Goal: Contribute content

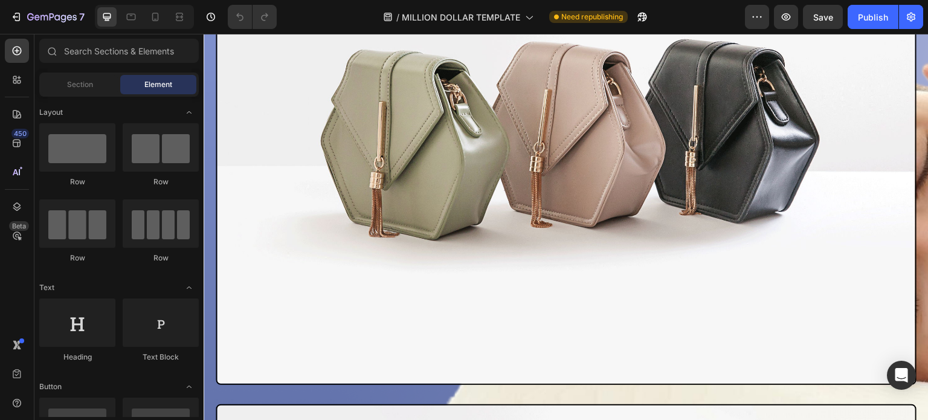
scroll to position [1118, 0]
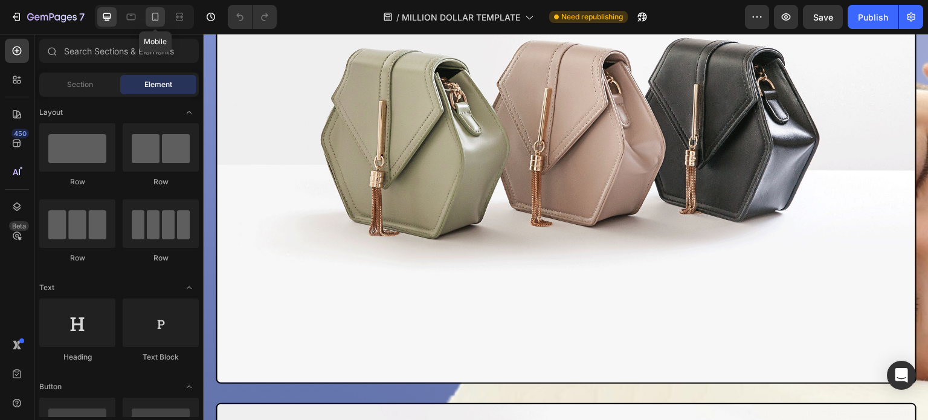
click at [158, 21] on icon at bounding box center [155, 17] width 12 height 12
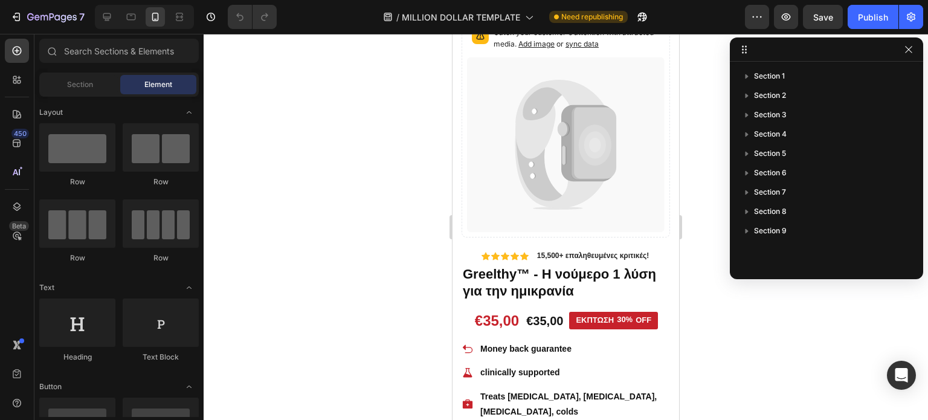
scroll to position [79, 0]
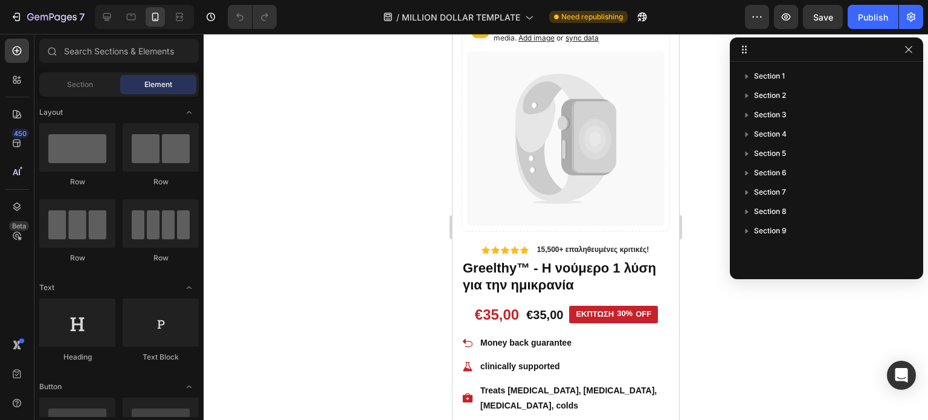
click at [703, 163] on div at bounding box center [566, 227] width 725 height 386
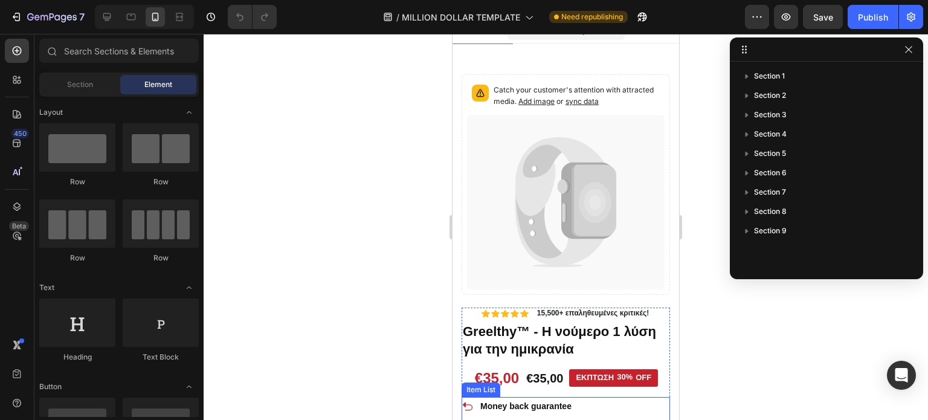
scroll to position [0, 0]
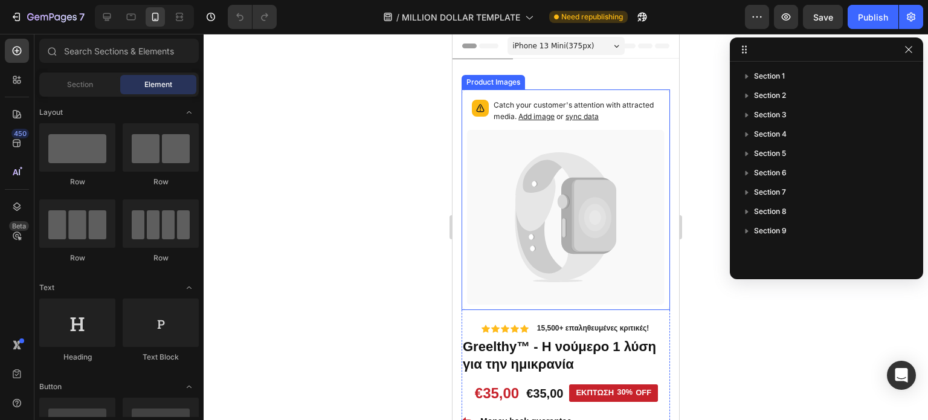
click at [555, 117] on span "Add image" at bounding box center [537, 116] width 36 height 9
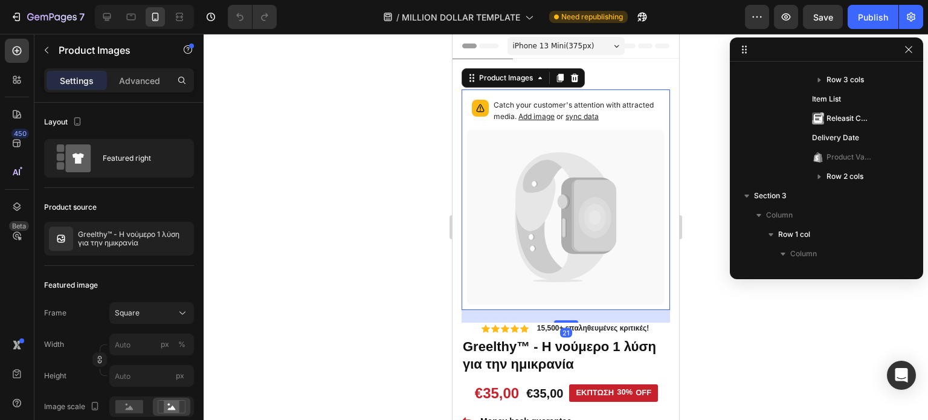
scroll to position [16, 0]
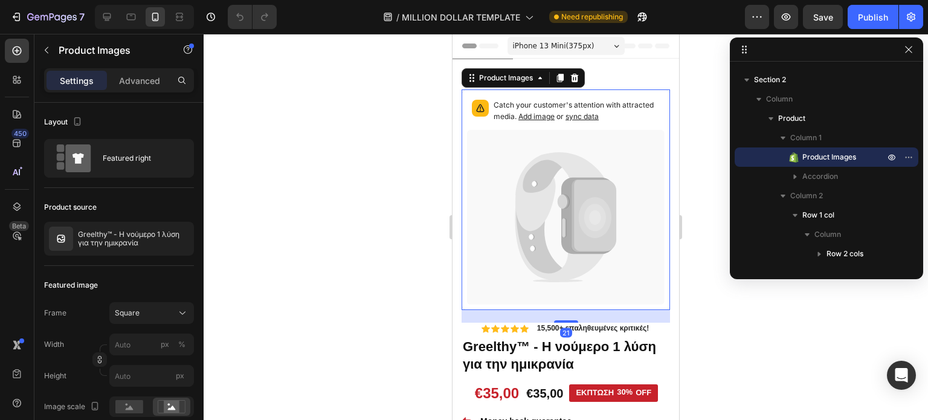
click at [599, 116] on span "sync data" at bounding box center [582, 116] width 33 height 9
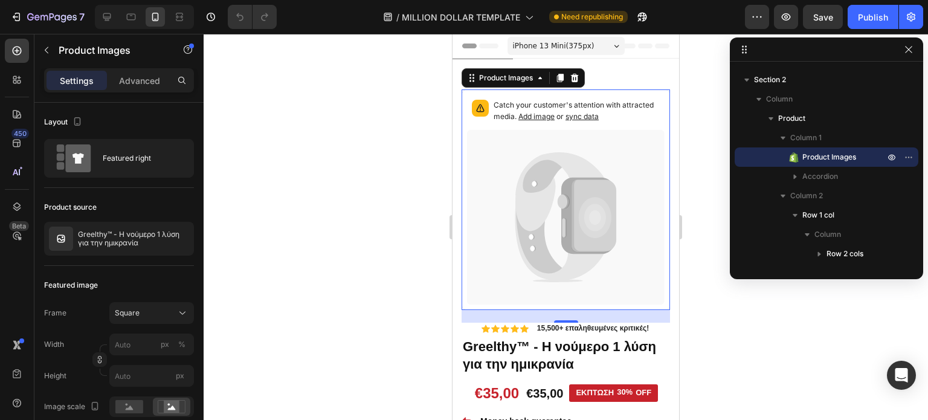
click at [599, 116] on span "sync data" at bounding box center [582, 116] width 33 height 9
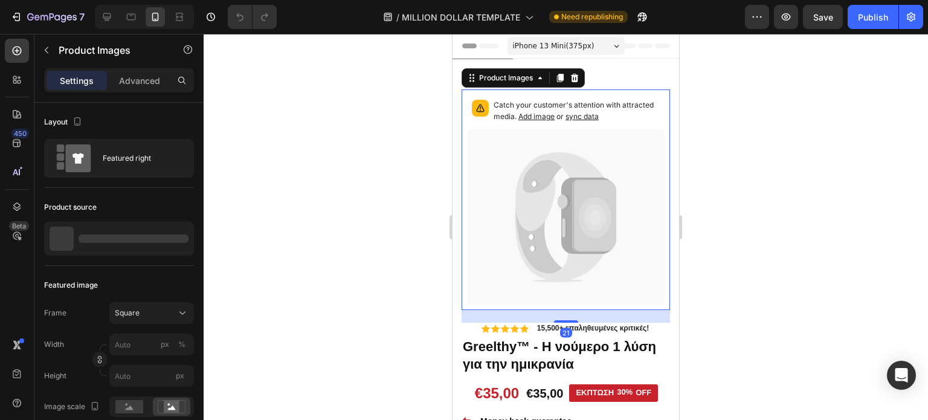
click at [563, 232] on icon at bounding box center [588, 216] width 54 height 77
click at [555, 117] on span "Add image" at bounding box center [537, 116] width 36 height 9
click at [535, 194] on icon at bounding box center [559, 191] width 89 height 79
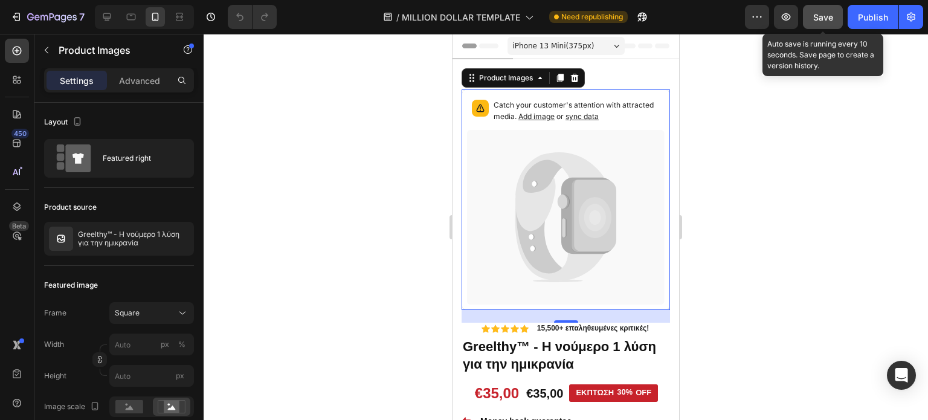
click at [825, 27] on button "Save" at bounding box center [823, 17] width 40 height 24
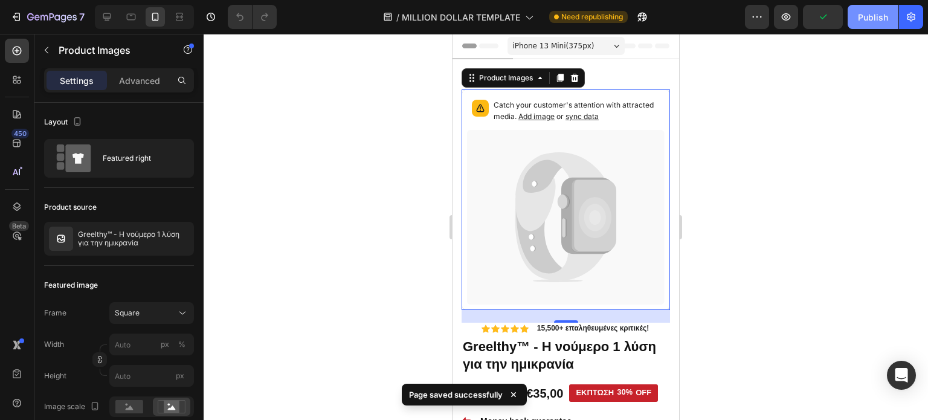
click at [870, 27] on button "Publish" at bounding box center [873, 17] width 51 height 24
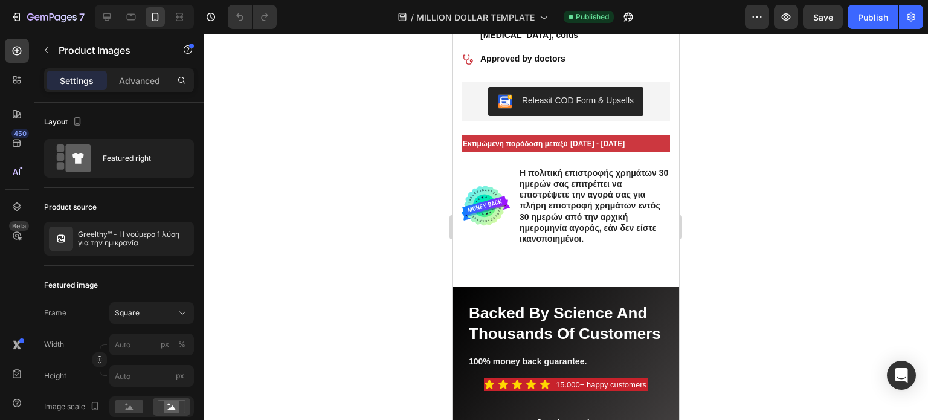
scroll to position [495, 0]
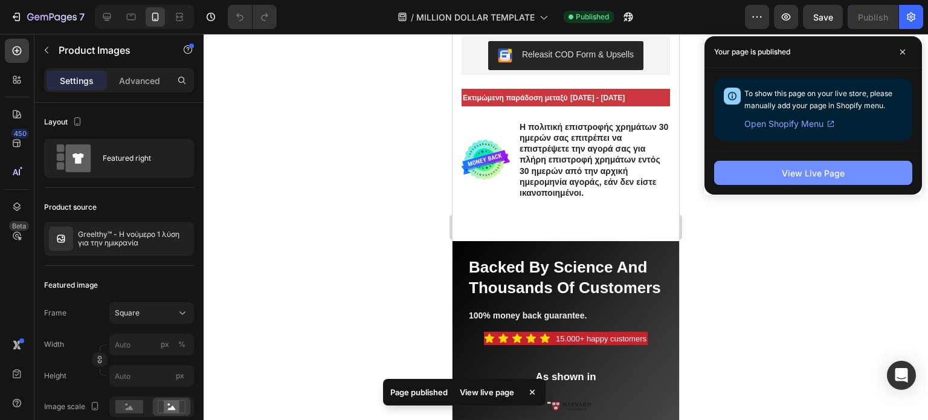
click at [768, 170] on button "View Live Page" at bounding box center [813, 173] width 198 height 24
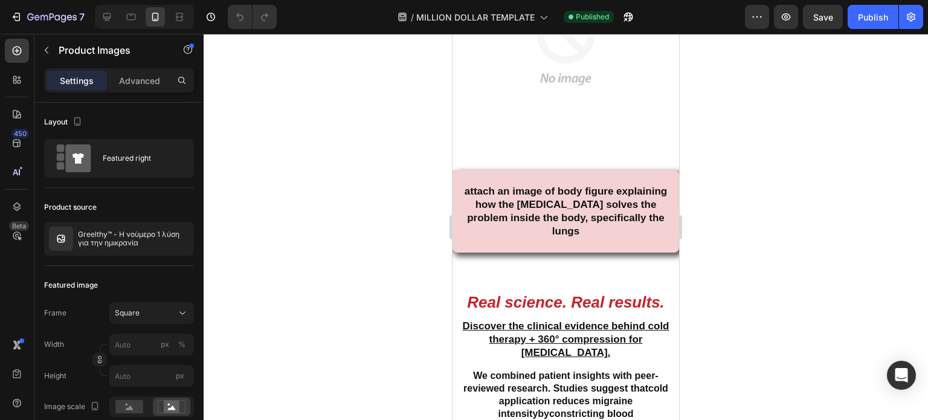
scroll to position [2774, 0]
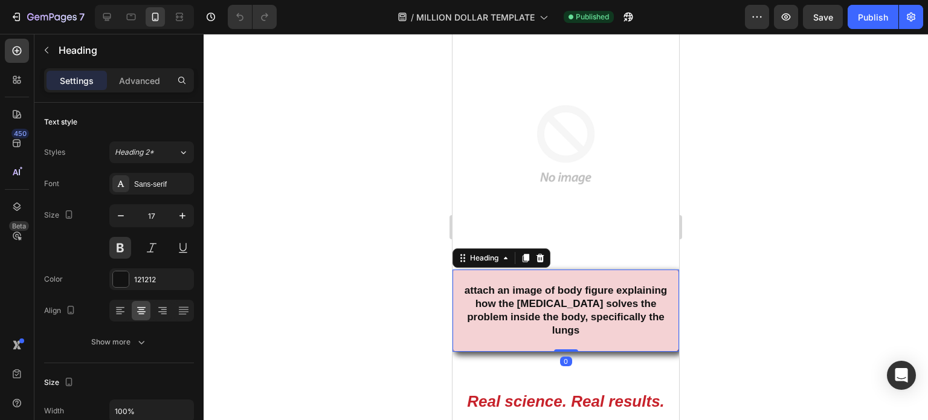
click at [476, 286] on h2 "attach an image of body figure explaining how the [MEDICAL_DATA] solves the pro…" at bounding box center [566, 311] width 227 height 83
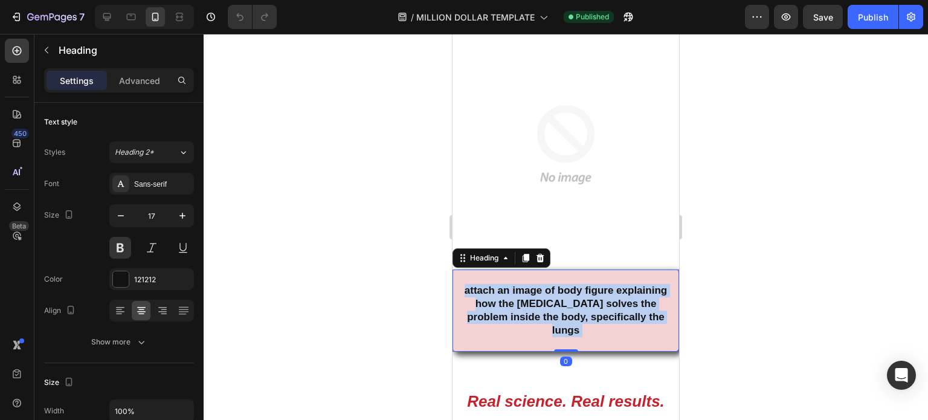
click at [476, 286] on p "attach an image of body figure explaining how the [MEDICAL_DATA] solves the pro…" at bounding box center [566, 311] width 224 height 80
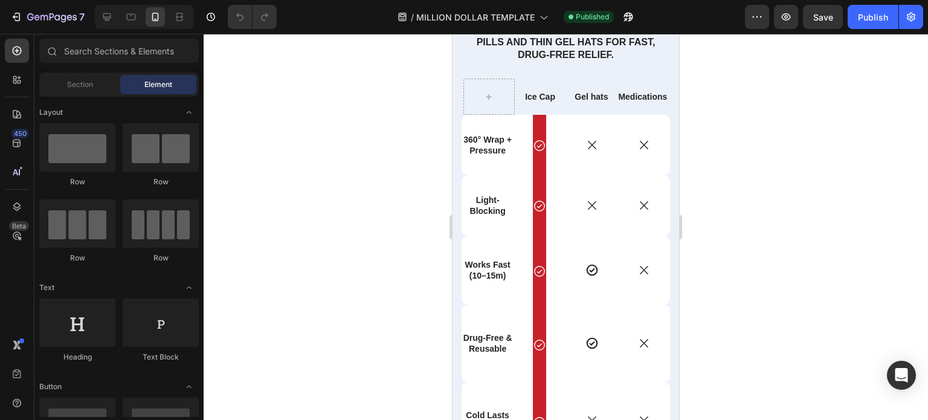
scroll to position [4715, 0]
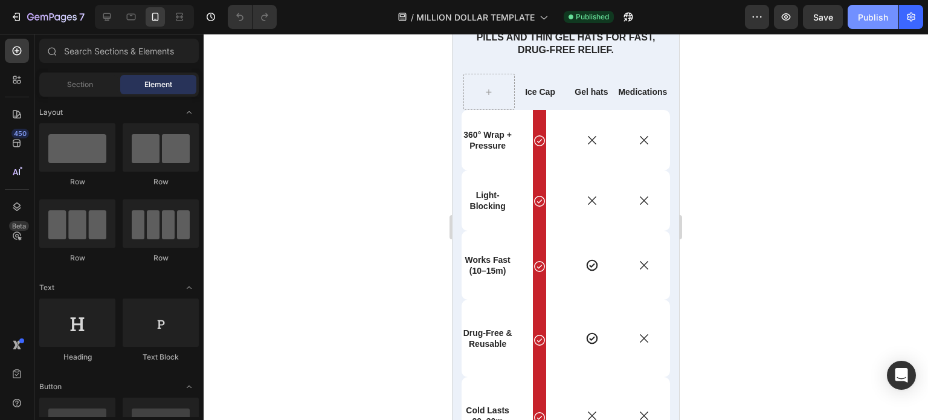
click at [858, 11] on button "Publish" at bounding box center [873, 17] width 51 height 24
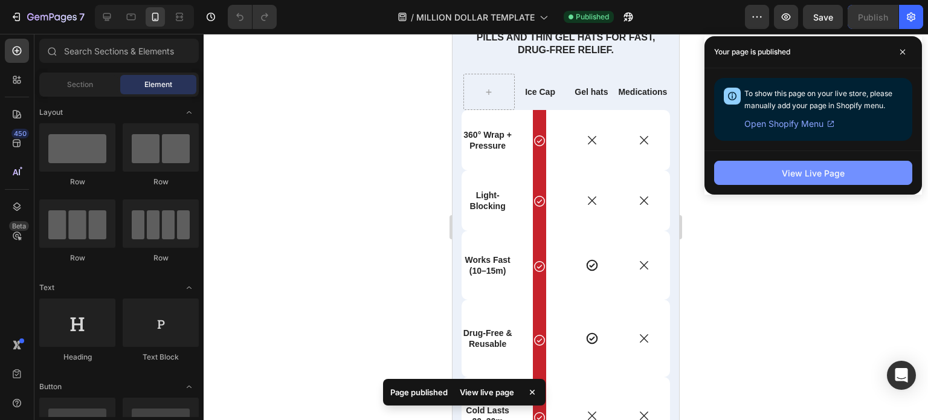
click at [834, 166] on button "View Live Page" at bounding box center [813, 173] width 198 height 24
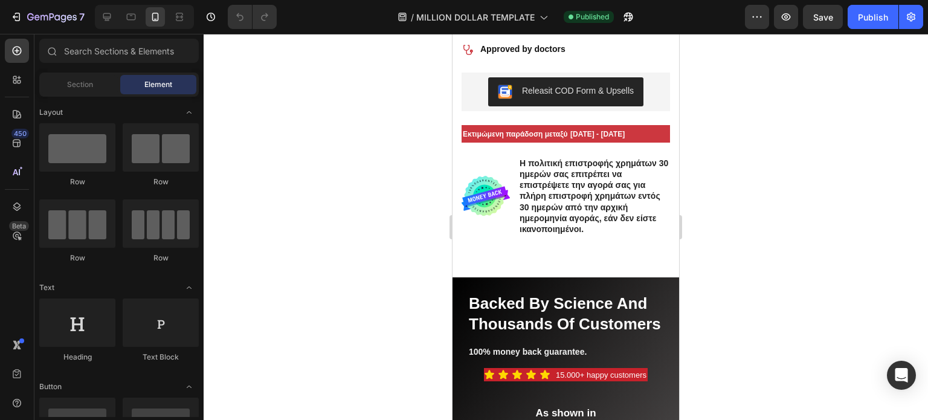
scroll to position [0, 0]
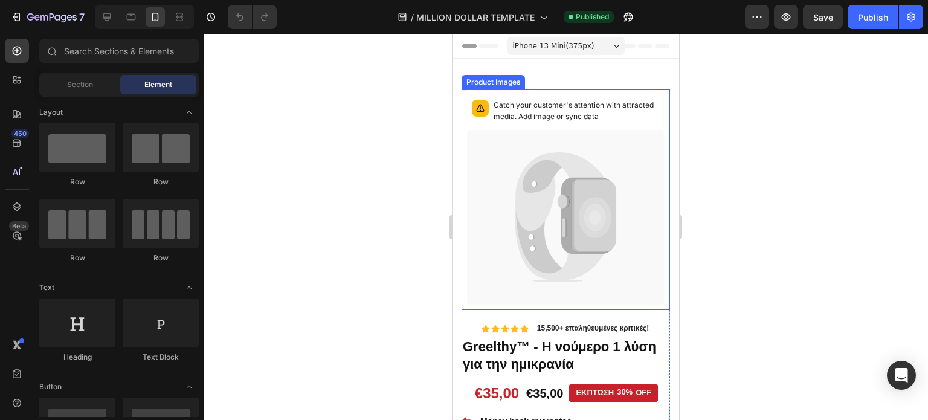
click at [555, 118] on span "Add image" at bounding box center [537, 116] width 36 height 9
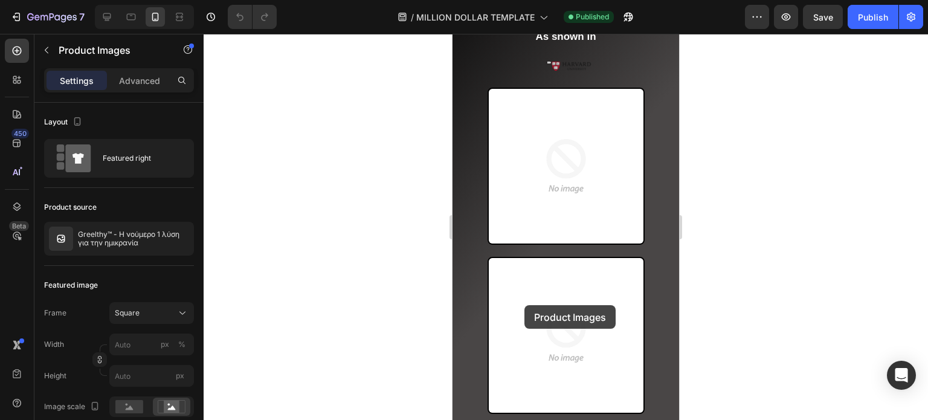
scroll to position [812, 0]
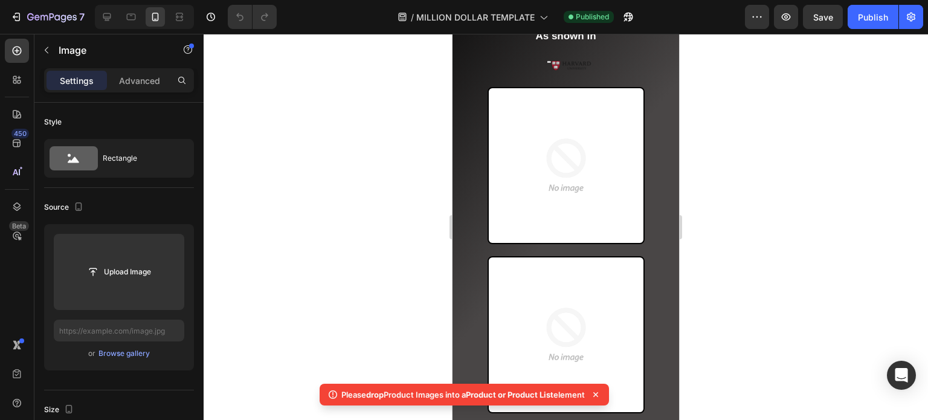
click at [573, 156] on img at bounding box center [566, 165] width 157 height 157
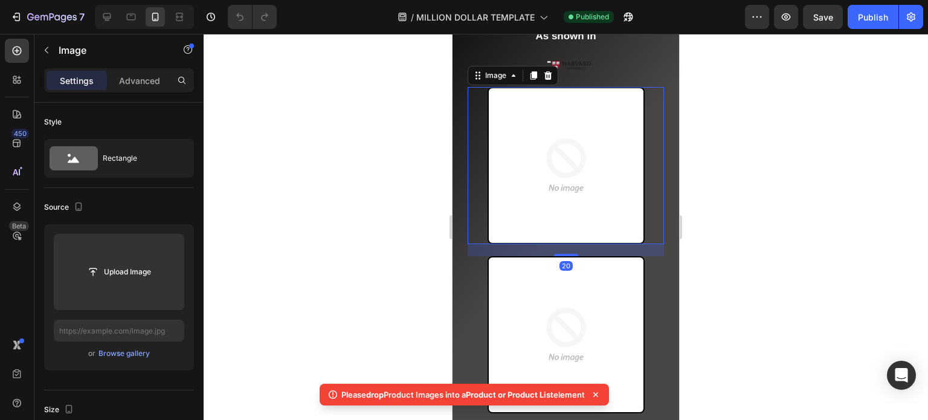
click at [573, 156] on img at bounding box center [566, 165] width 157 height 157
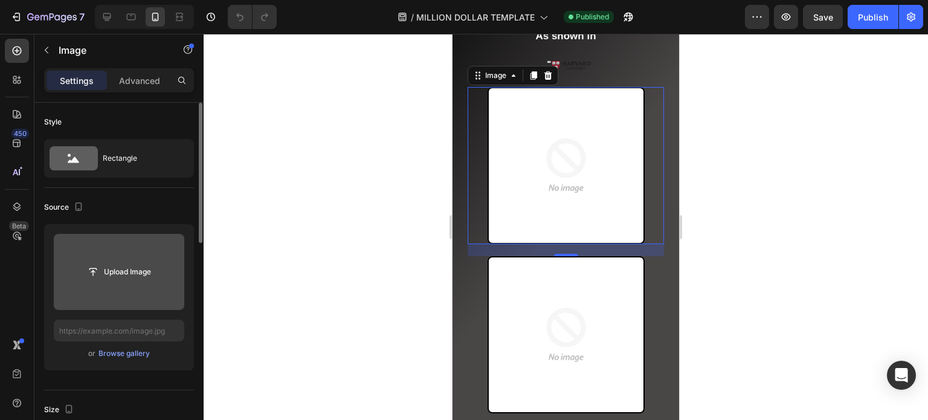
click at [119, 271] on input "file" at bounding box center [118, 272] width 83 height 21
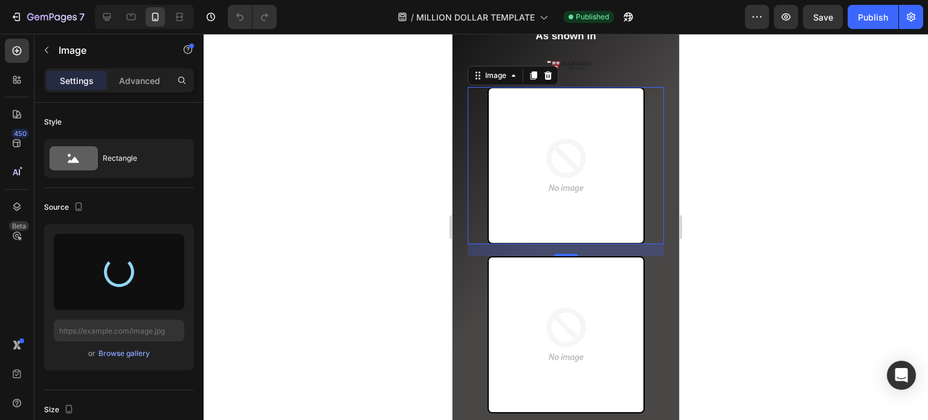
type input "https://cdn.shopify.com/s/files/1/0961/1018/2692/files/gempages_580641193960931…"
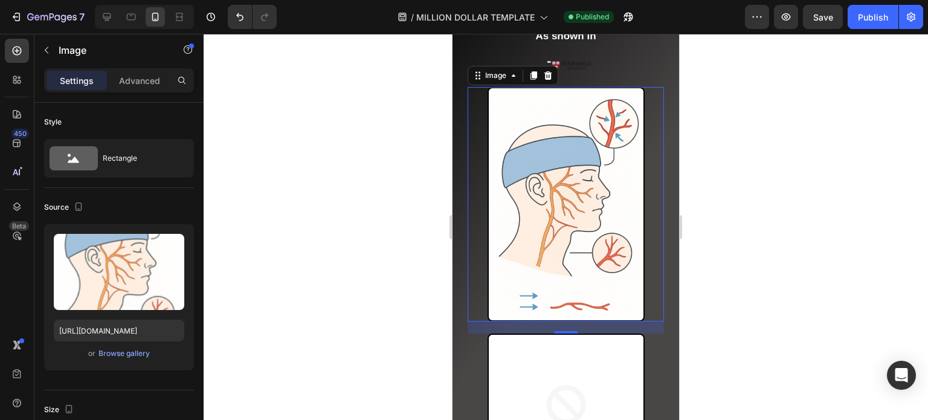
click at [714, 224] on div at bounding box center [566, 227] width 725 height 386
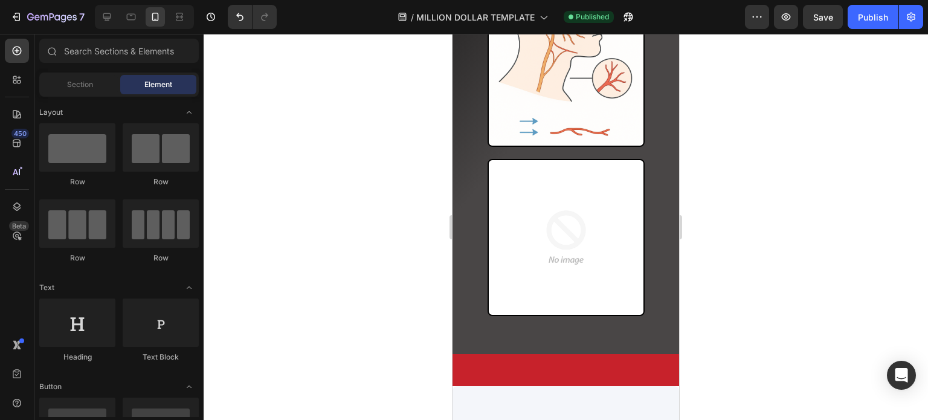
scroll to position [877, 0]
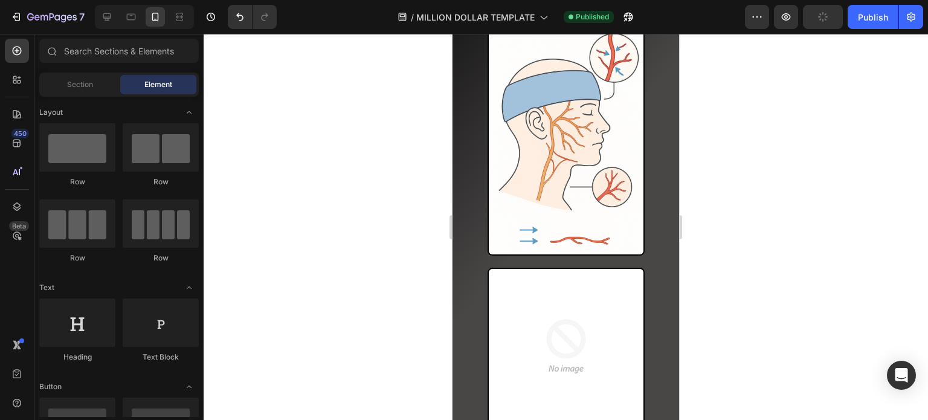
drag, startPoint x: 676, startPoint y: 111, endPoint x: 1137, endPoint y: 150, distance: 462.7
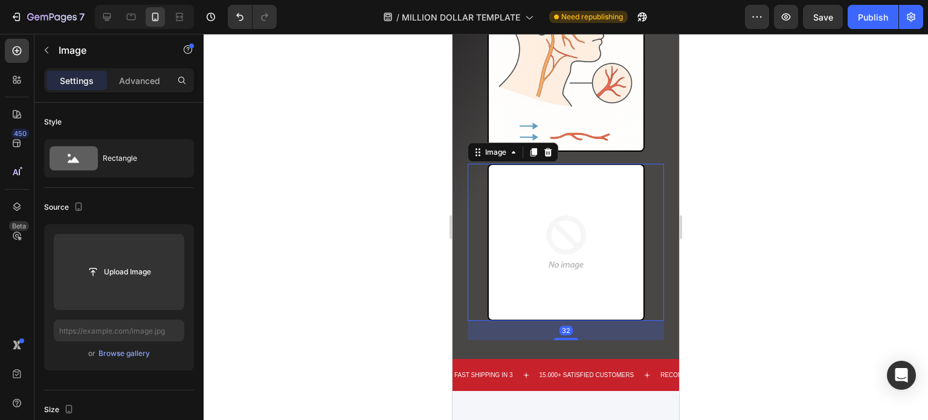
scroll to position [981, 0]
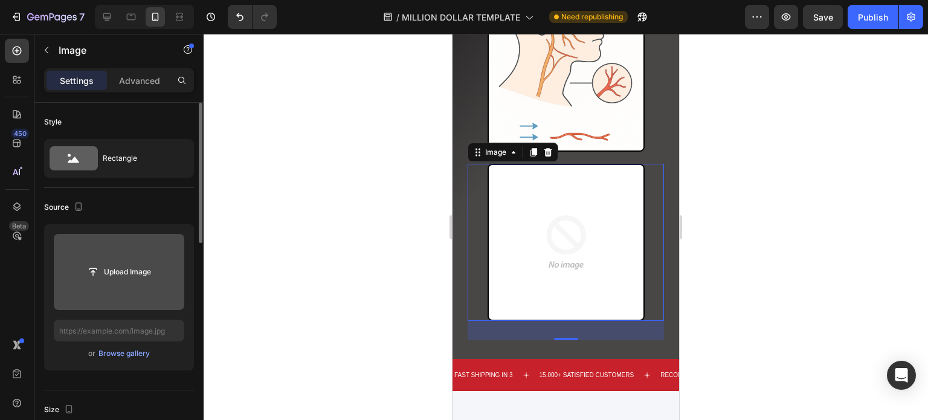
click at [109, 279] on input "file" at bounding box center [118, 272] width 83 height 21
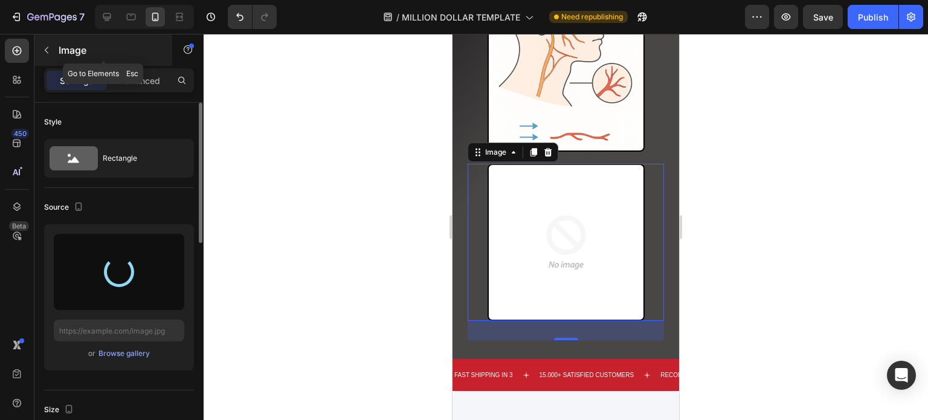
type input "https://cdn.shopify.com/s/files/1/0961/1018/2692/files/gempages_580641193960931…"
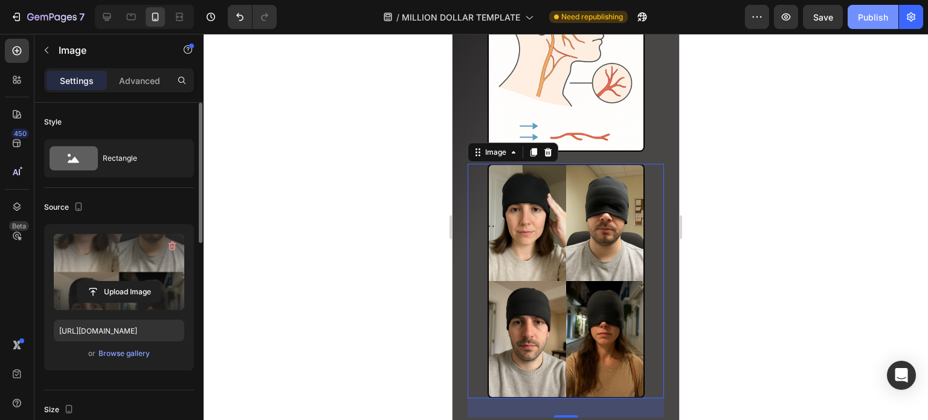
click at [872, 22] on div "Publish" at bounding box center [873, 17] width 30 height 13
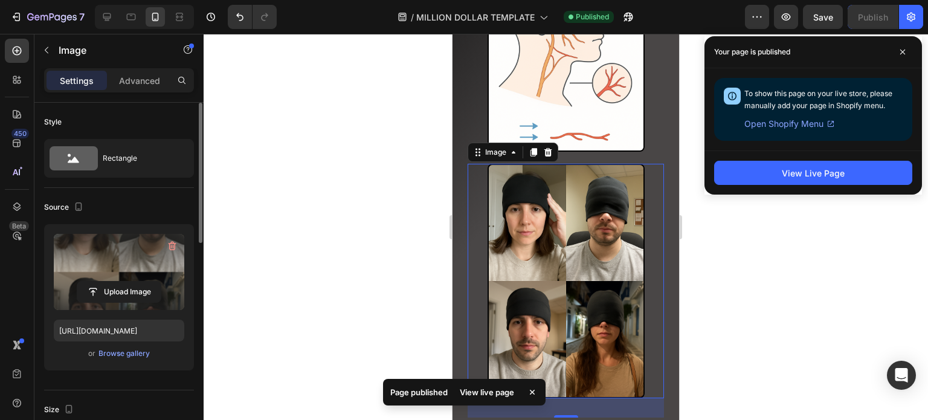
scroll to position [774, 0]
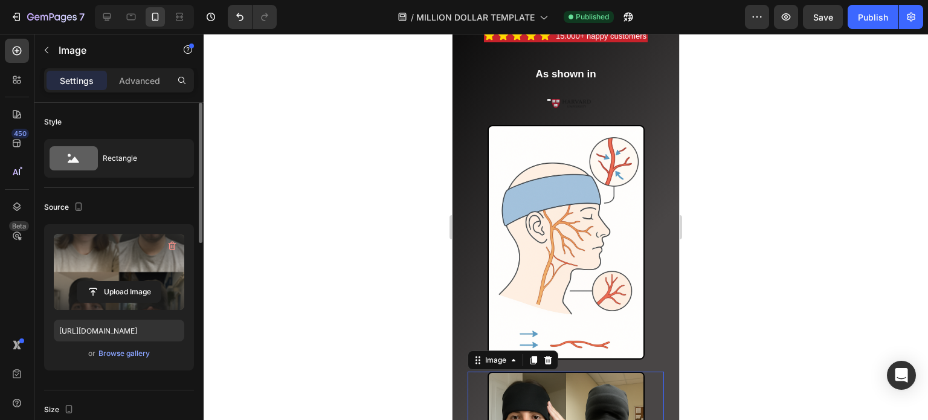
click at [726, 269] on div at bounding box center [566, 227] width 725 height 386
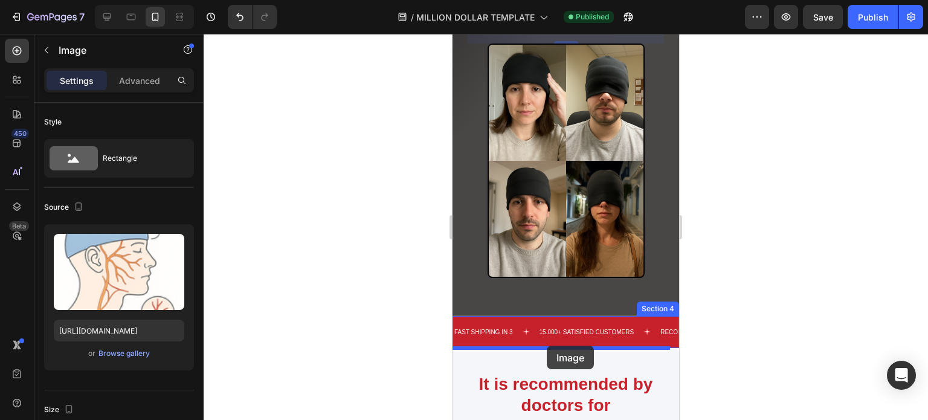
scroll to position [1105, 0]
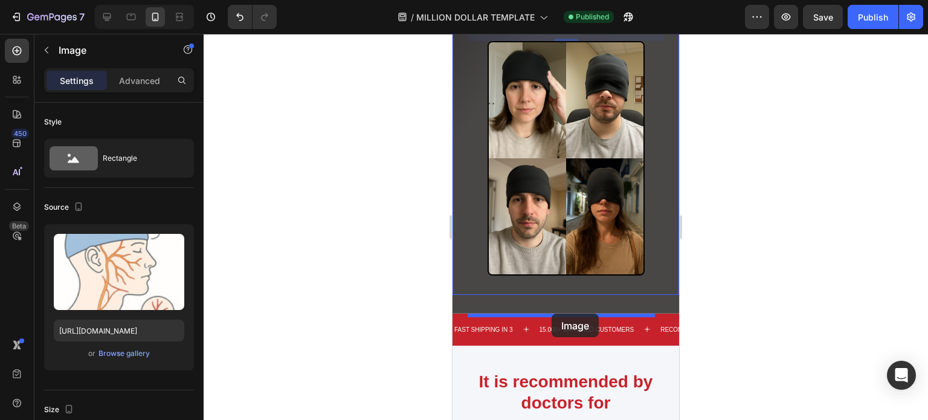
drag, startPoint x: 553, startPoint y: 103, endPoint x: 552, endPoint y: 314, distance: 210.9
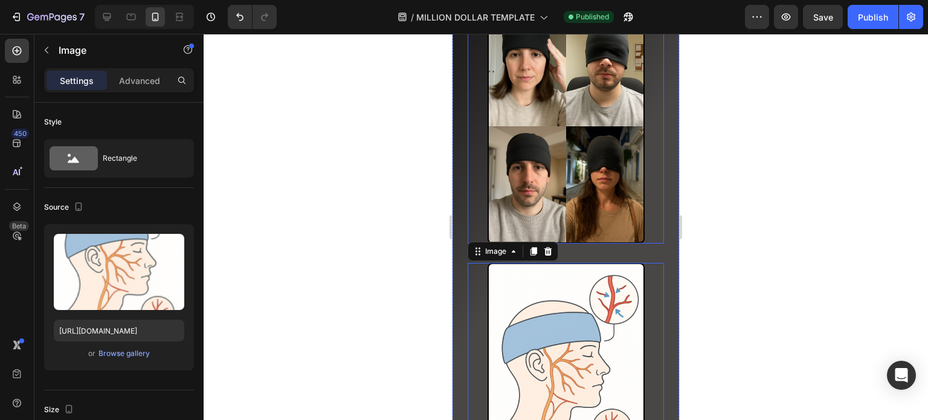
scroll to position [891, 0]
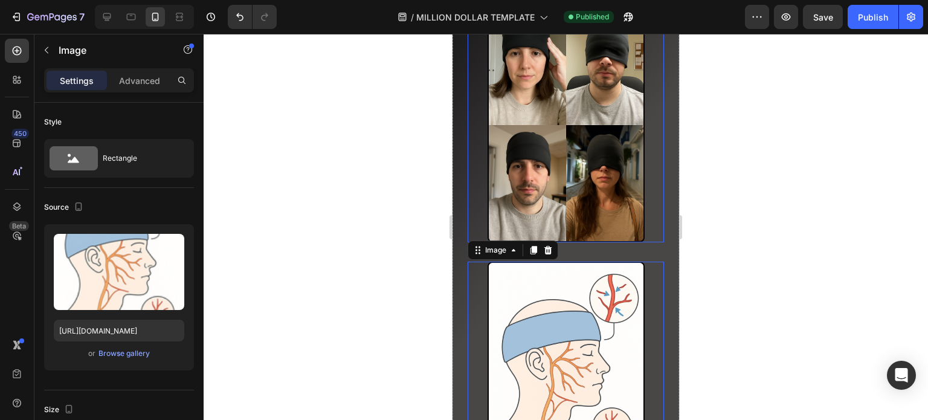
click at [730, 186] on div at bounding box center [566, 227] width 725 height 386
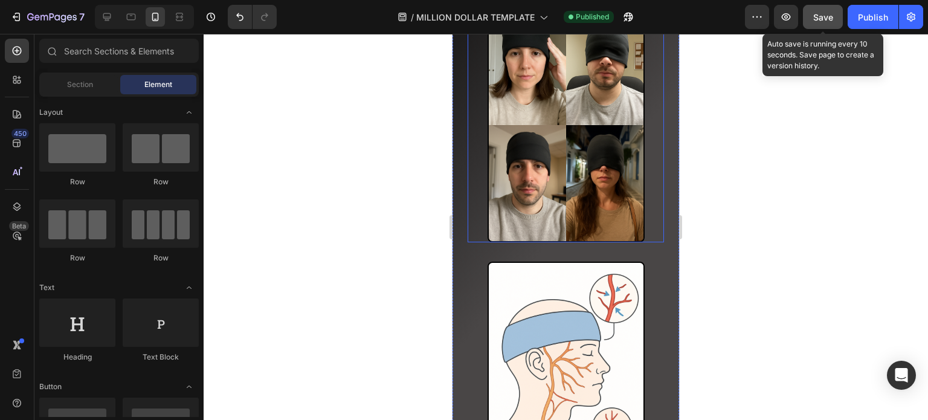
click at [830, 16] on span "Save" at bounding box center [823, 17] width 20 height 10
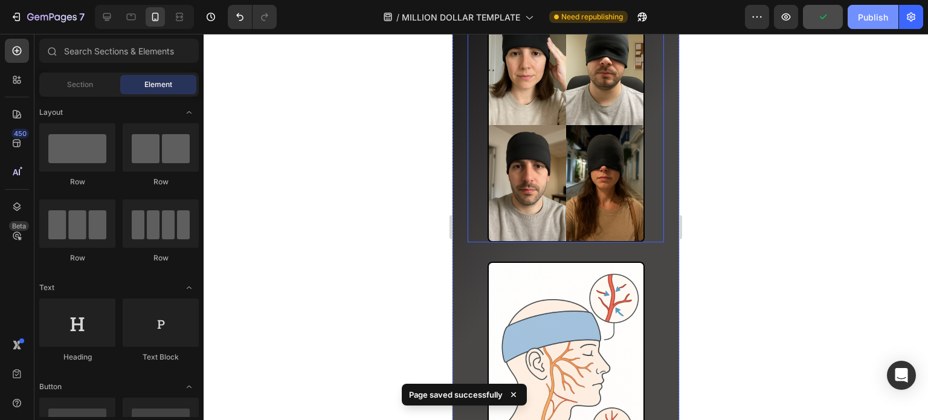
click at [858, 18] on button "Publish" at bounding box center [873, 17] width 51 height 24
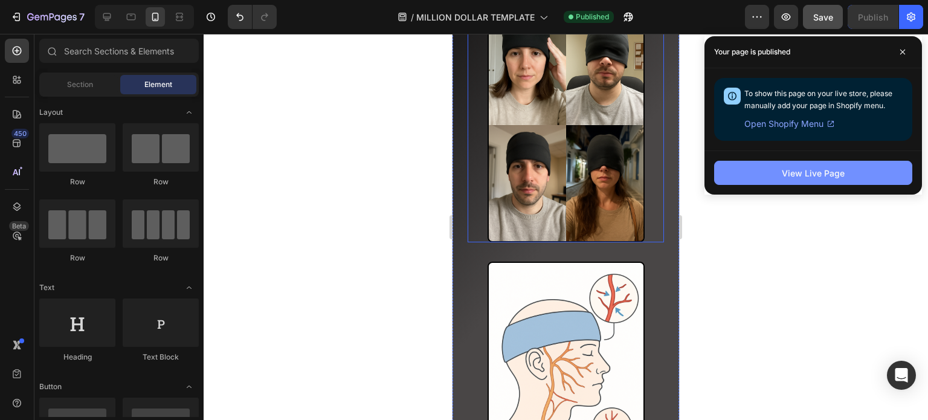
click at [853, 173] on button "View Live Page" at bounding box center [813, 173] width 198 height 24
